Goal: Transaction & Acquisition: Register for event/course

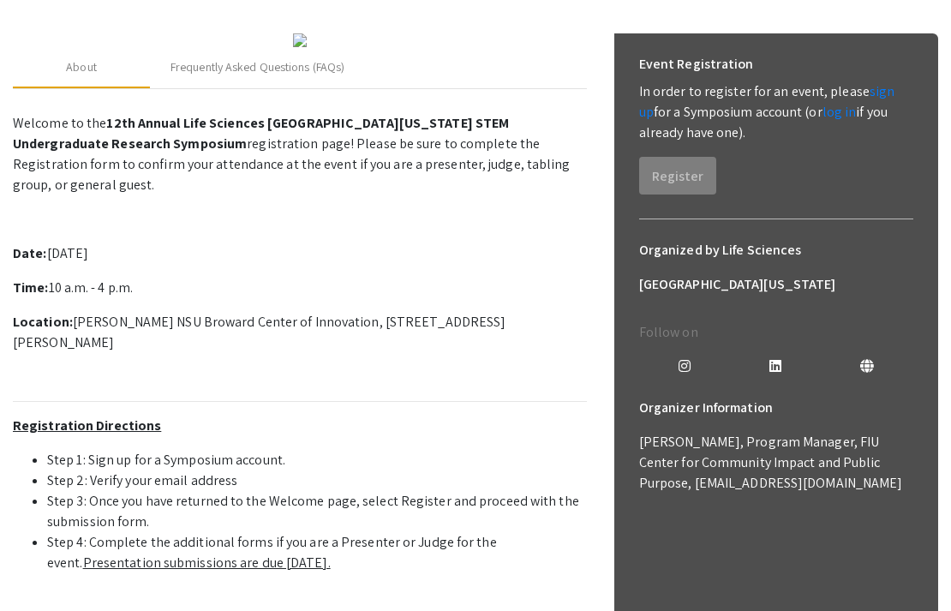
scroll to position [237, 0]
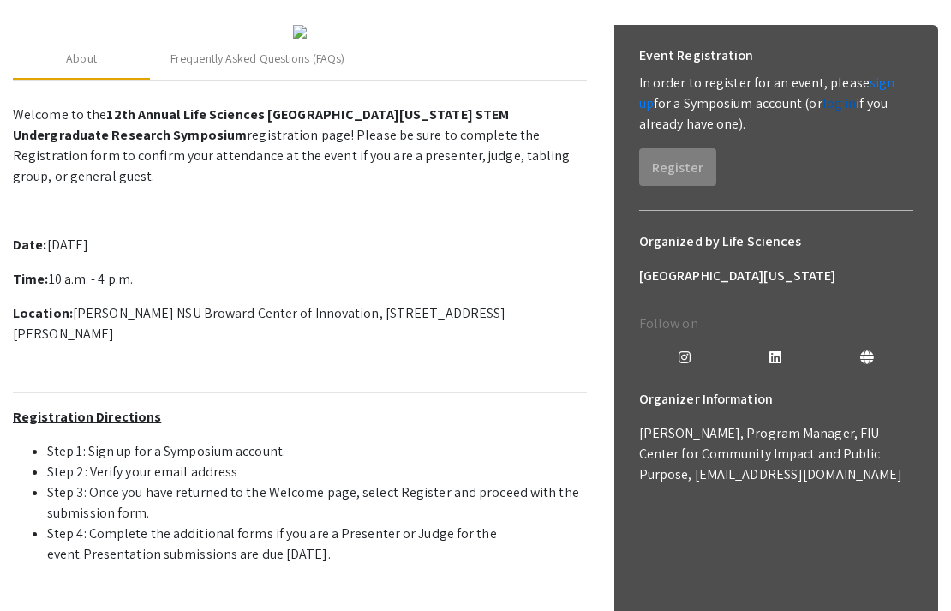
click at [828, 105] on link "log in" at bounding box center [839, 103] width 34 height 18
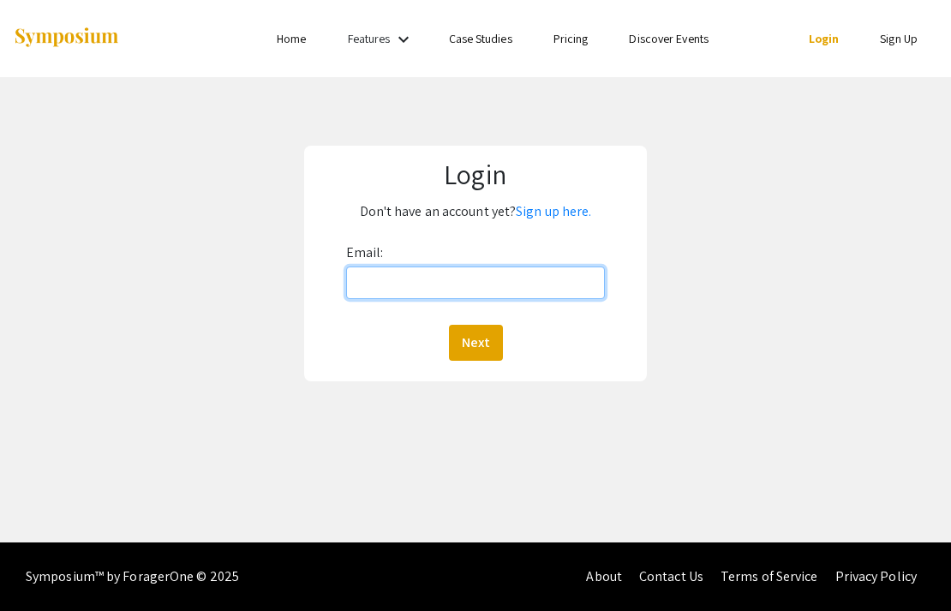
type input "[EMAIL_ADDRESS][DOMAIN_NAME]"
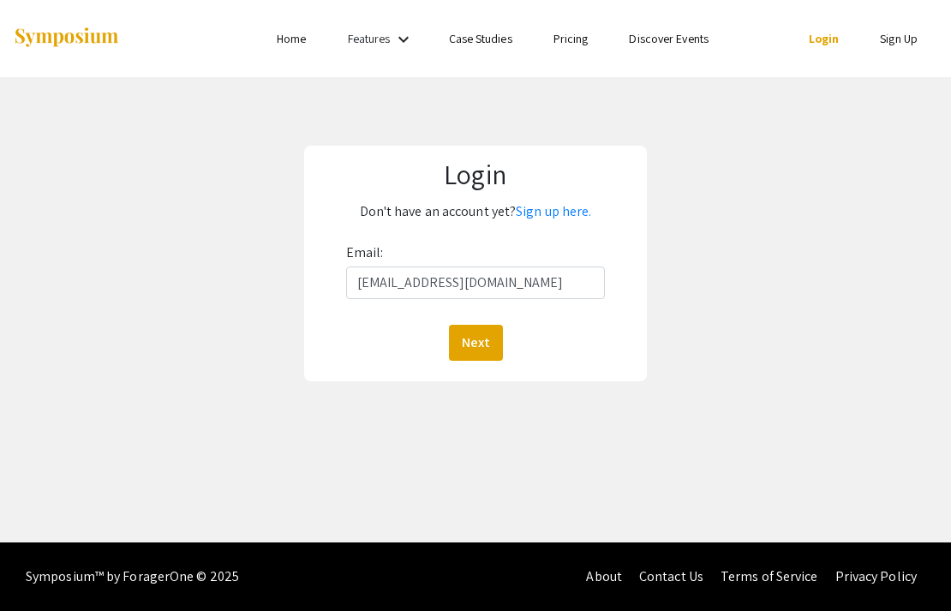
click at [475, 342] on button "Next" at bounding box center [476, 343] width 54 height 36
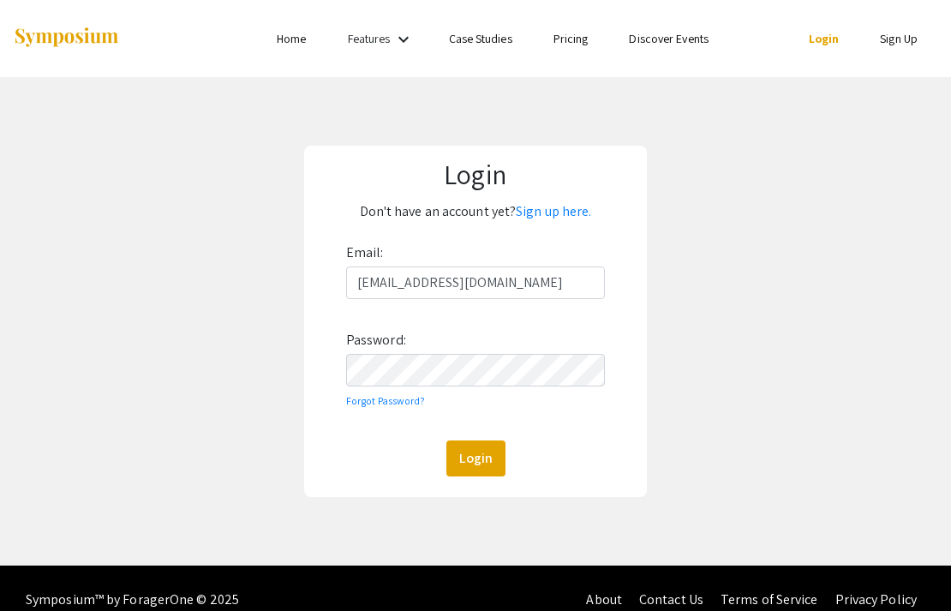
click at [475, 457] on button "Login" at bounding box center [475, 458] width 59 height 36
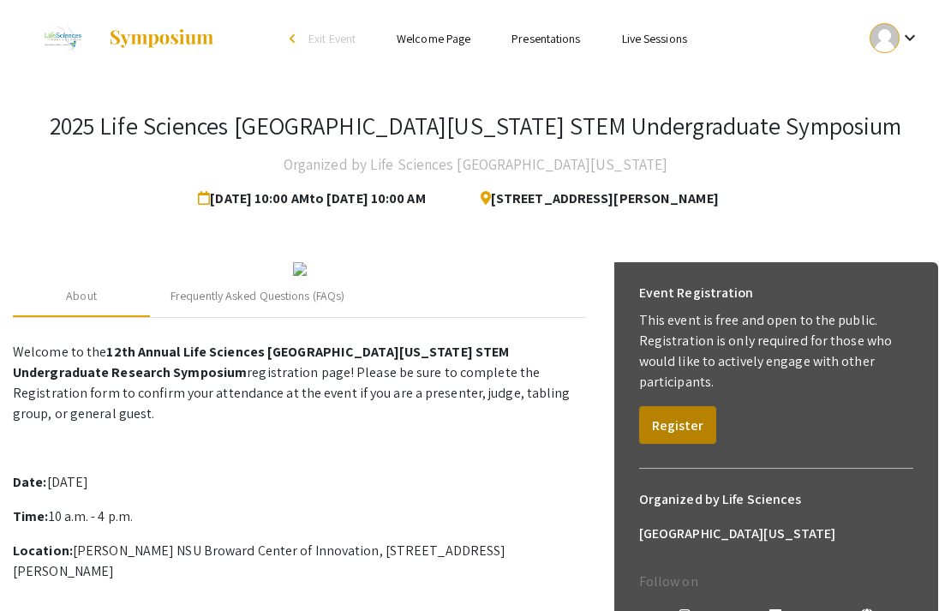
click at [675, 430] on button "Register" at bounding box center [677, 425] width 77 height 38
